Goal: Navigation & Orientation: Find specific page/section

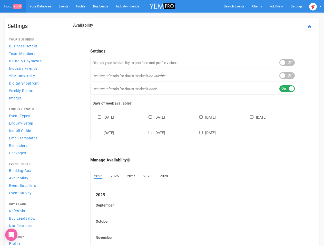
click at [162, 123] on div "[DATE] [DATE] [DATE] [DATE] [DATE] [DATE] [DATE]" at bounding box center [194, 122] width 203 height 31
click at [234, 6] on span "Search Events" at bounding box center [233, 6] width 21 height 4
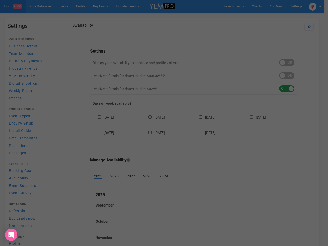
click at [276, 6] on div at bounding box center [164, 123] width 328 height 246
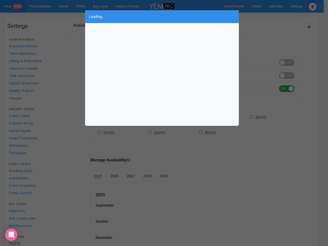
click at [264, 16] on div "Loading..." at bounding box center [164, 123] width 328 height 246
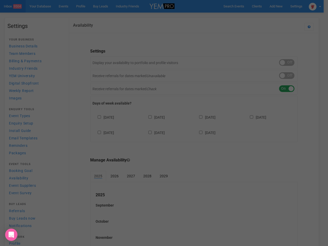
click at [315, 6] on div "Loading..." at bounding box center [164, 123] width 328 height 246
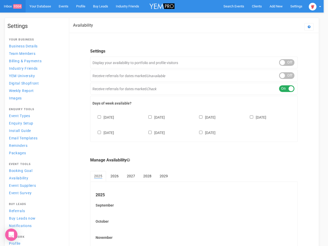
click at [287, 63] on div "ON OFF" at bounding box center [286, 62] width 15 height 7
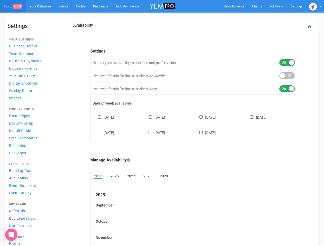
click at [287, 76] on div "ON OFF" at bounding box center [286, 75] width 15 height 7
click at [287, 89] on div "ON OFF" at bounding box center [286, 88] width 15 height 7
click at [194, 124] on div "[DATE] [DATE] [DATE] [DATE] [DATE] [DATE] [DATE]" at bounding box center [194, 122] width 203 height 31
